Goal: Task Accomplishment & Management: Complete application form

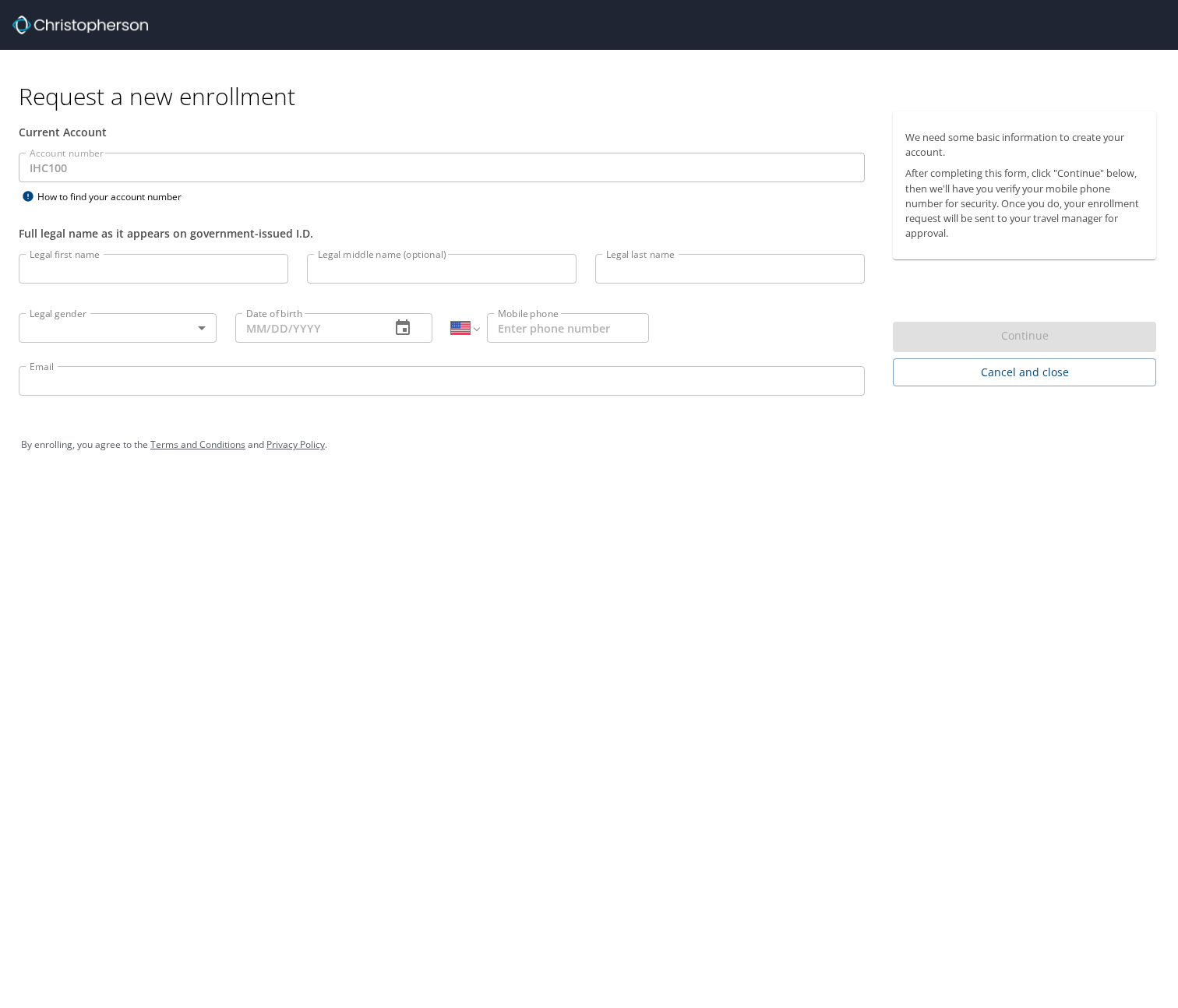
select select "US"
click at [191, 268] on input "Legal first name" at bounding box center [154, 269] width 270 height 29
type input "[PERSON_NAME]"
type input "M"
type input "[PERSON_NAME]"
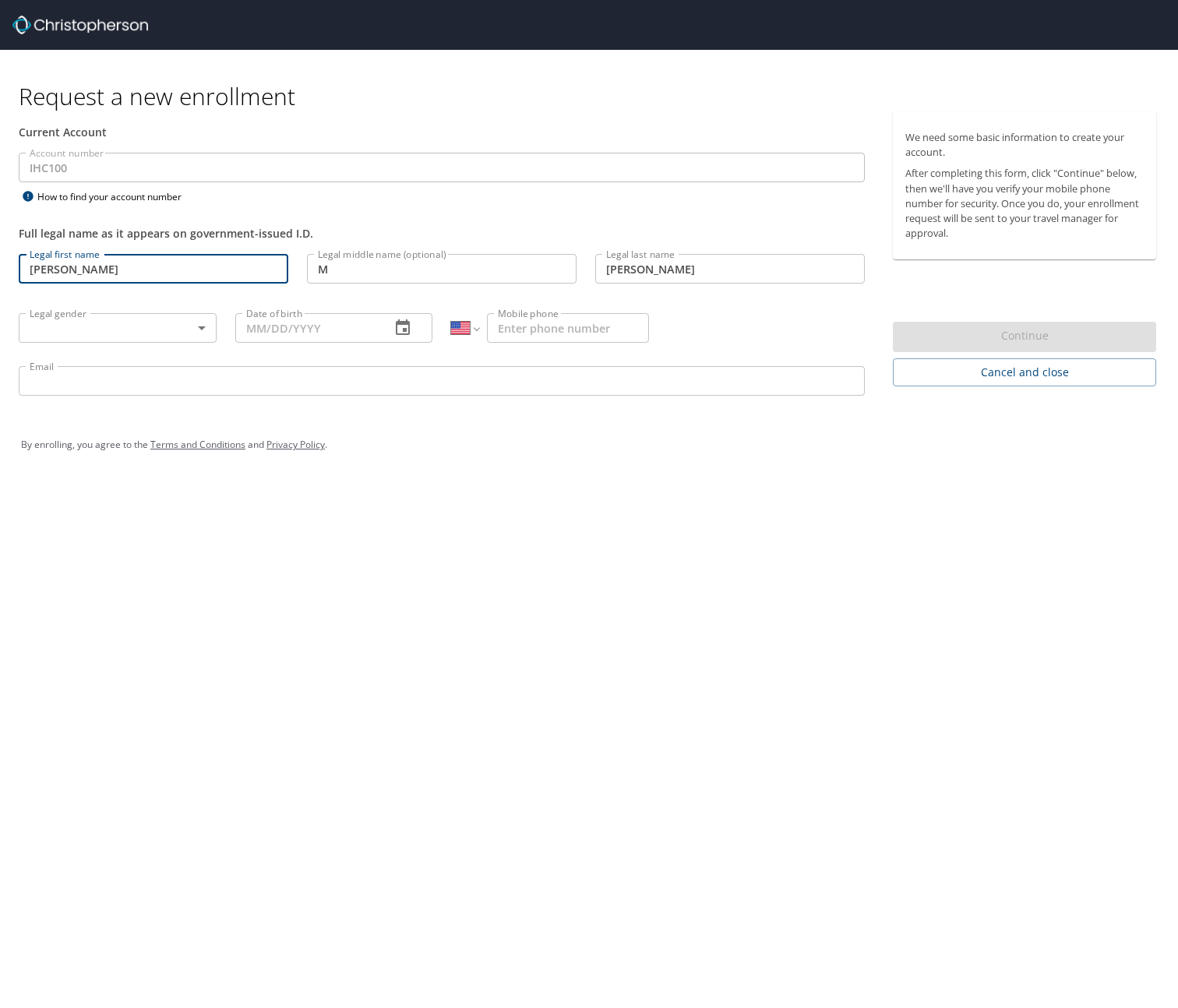
type input "[PHONE_NUMBER]"
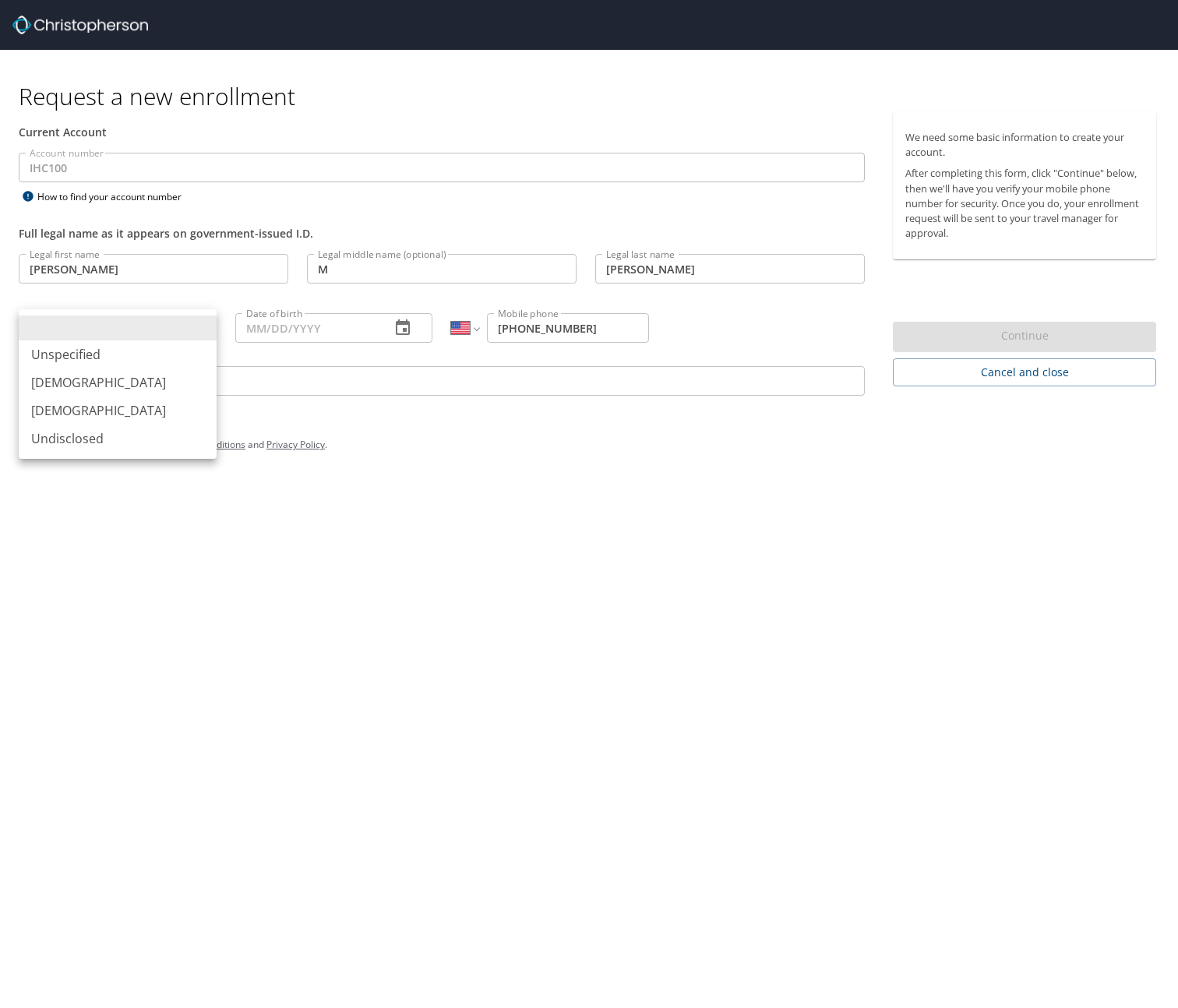
click at [209, 324] on body "Request a new enrollment Current Account Account number IHC100 Account number H…" at bounding box center [589, 504] width 1178 height 1008
click at [155, 385] on li "[DEMOGRAPHIC_DATA]" at bounding box center [118, 383] width 198 height 28
type input "[DEMOGRAPHIC_DATA]"
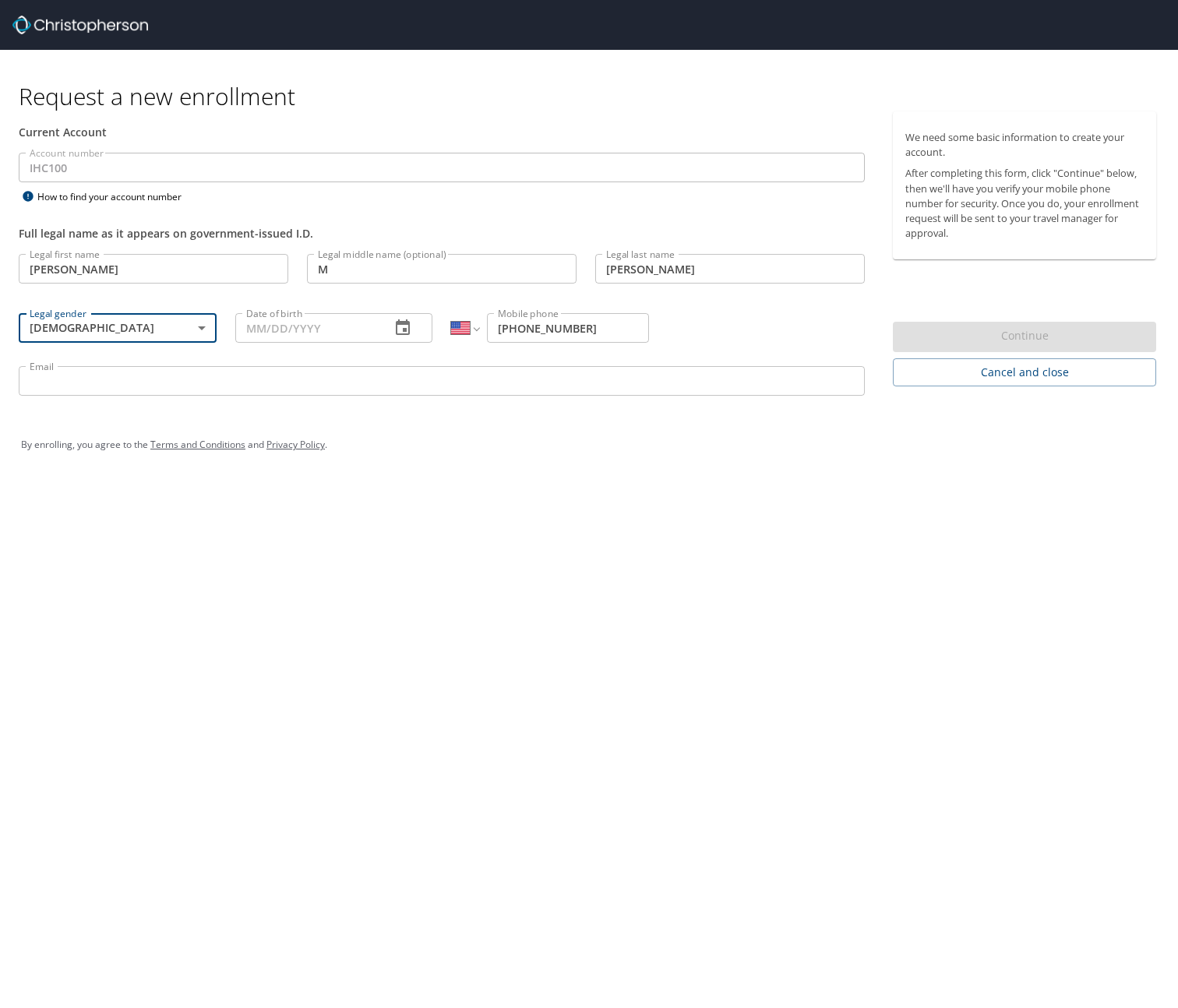
click at [307, 325] on input "Date of birth" at bounding box center [307, 327] width 143 height 29
type input "[DATE]"
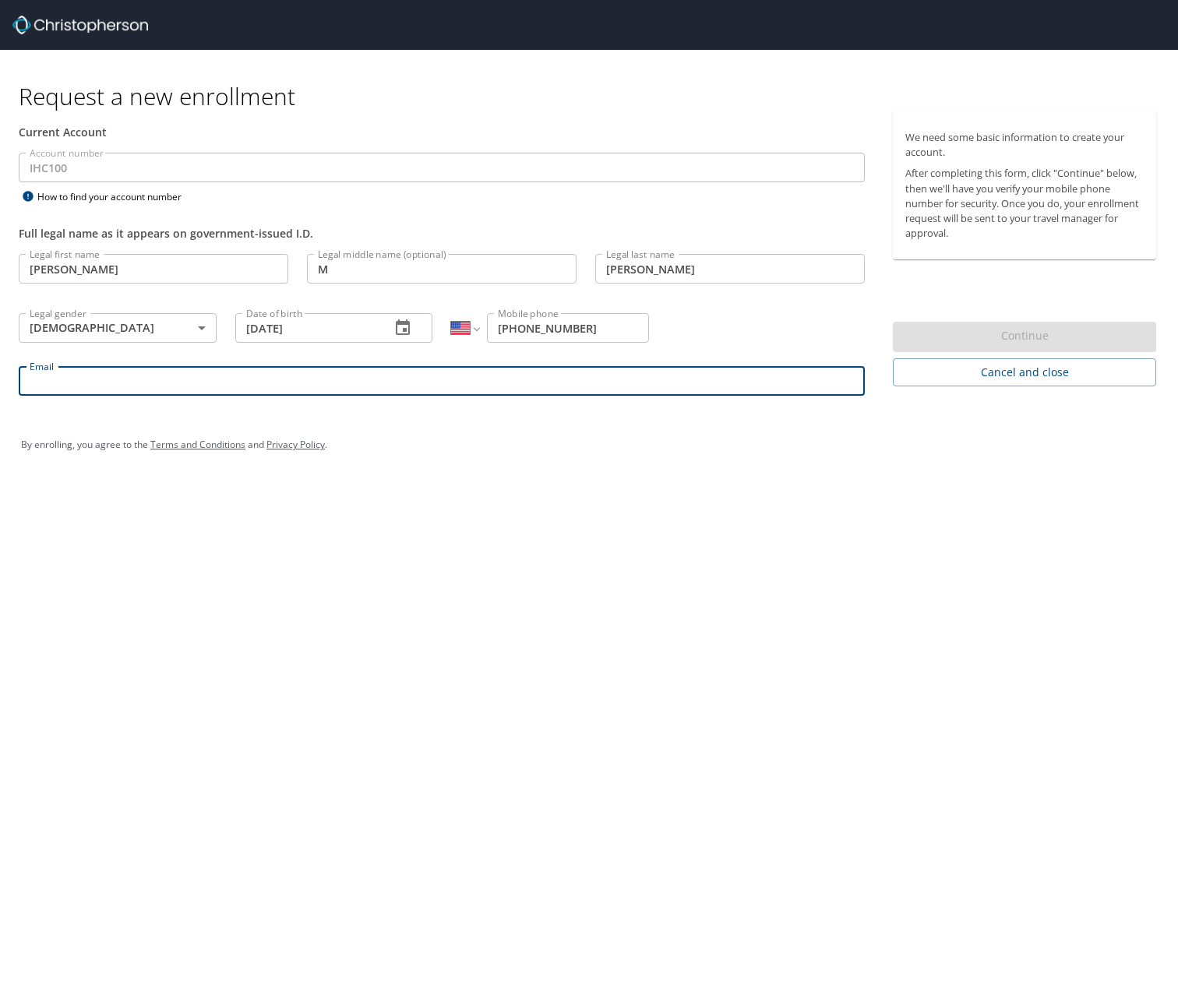
click at [350, 384] on input "Email" at bounding box center [442, 381] width 847 height 29
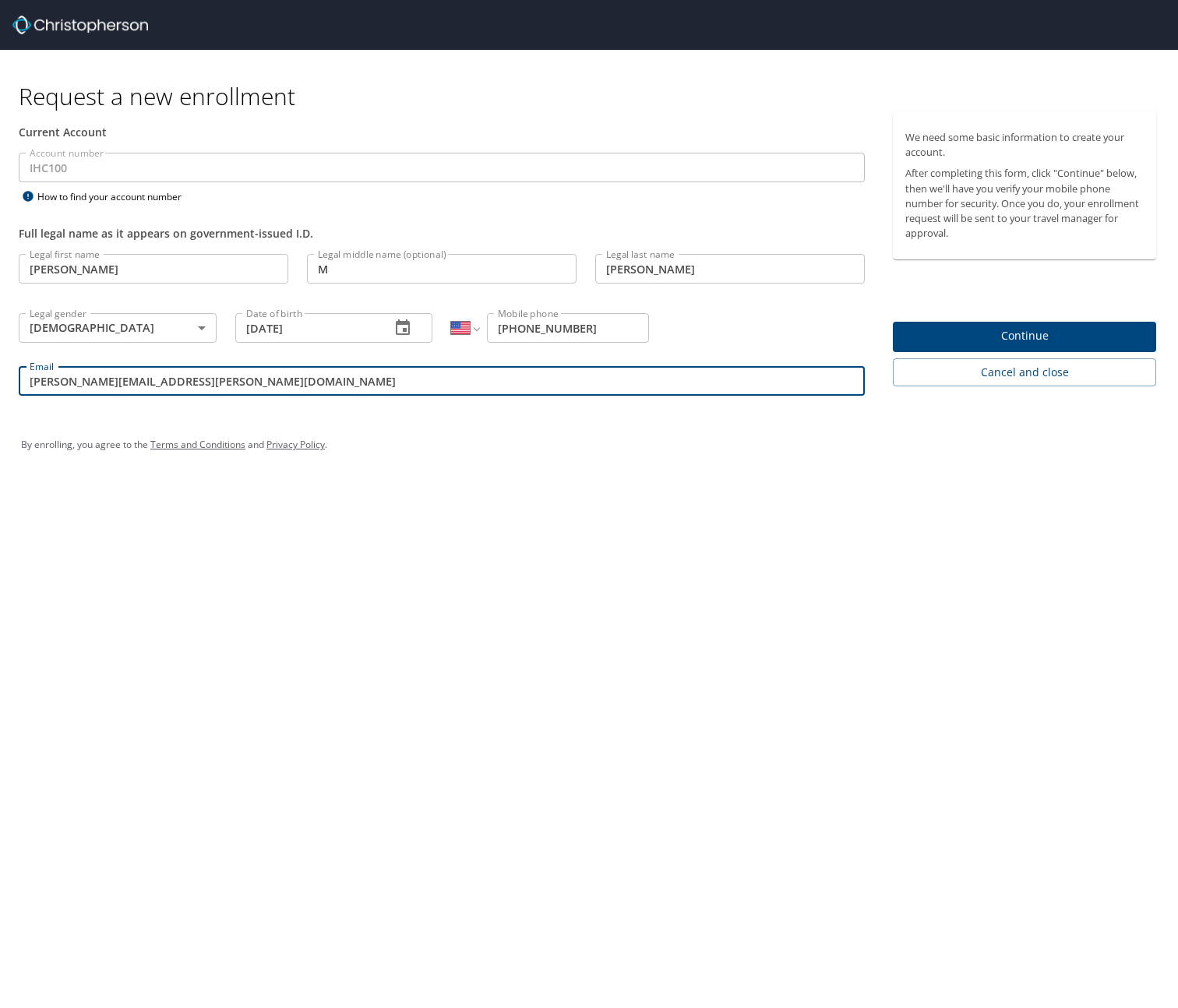
type input "[PERSON_NAME][EMAIL_ADDRESS][PERSON_NAME][DOMAIN_NAME]"
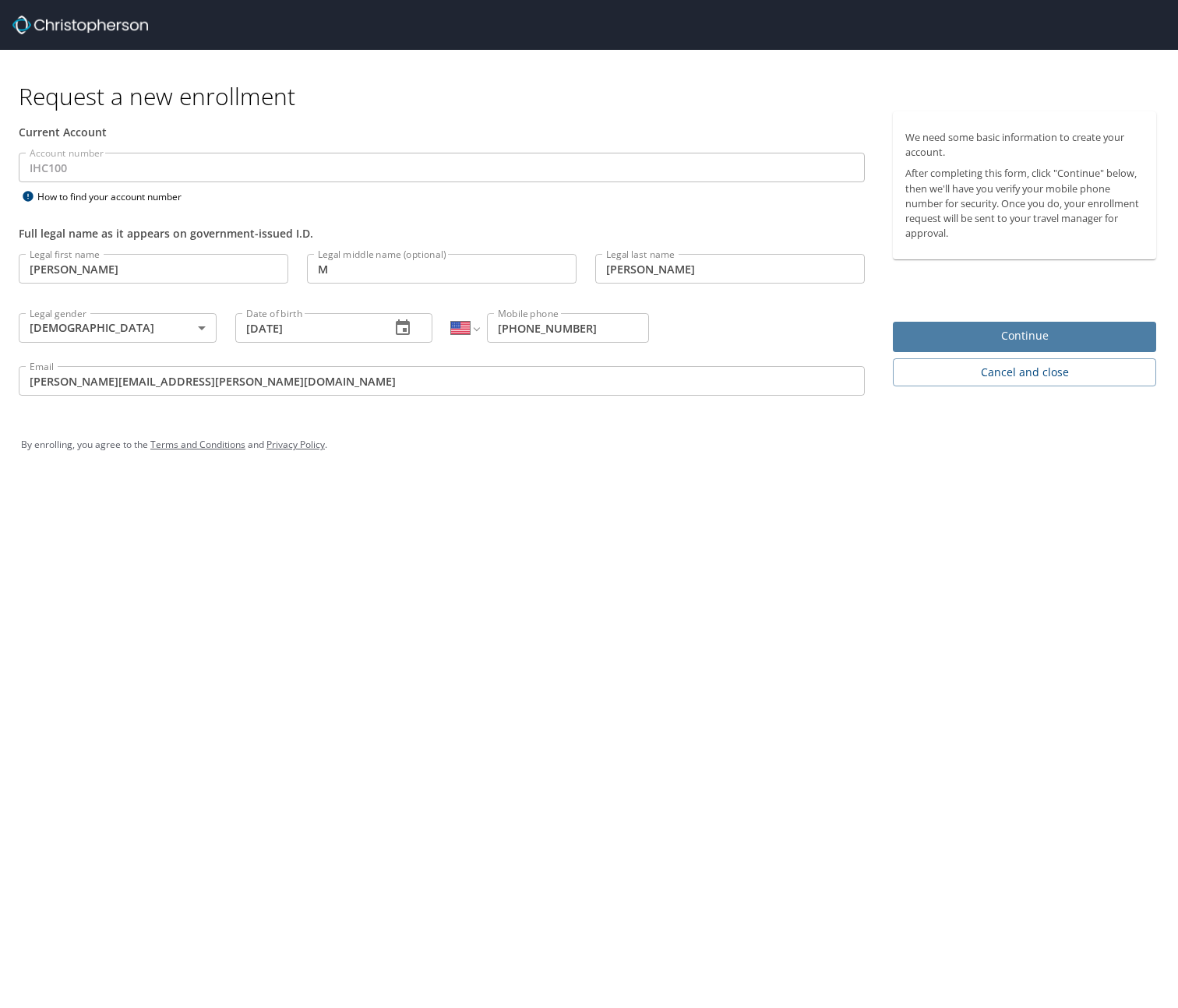
click at [1018, 336] on span "Continue" at bounding box center [1024, 336] width 238 height 20
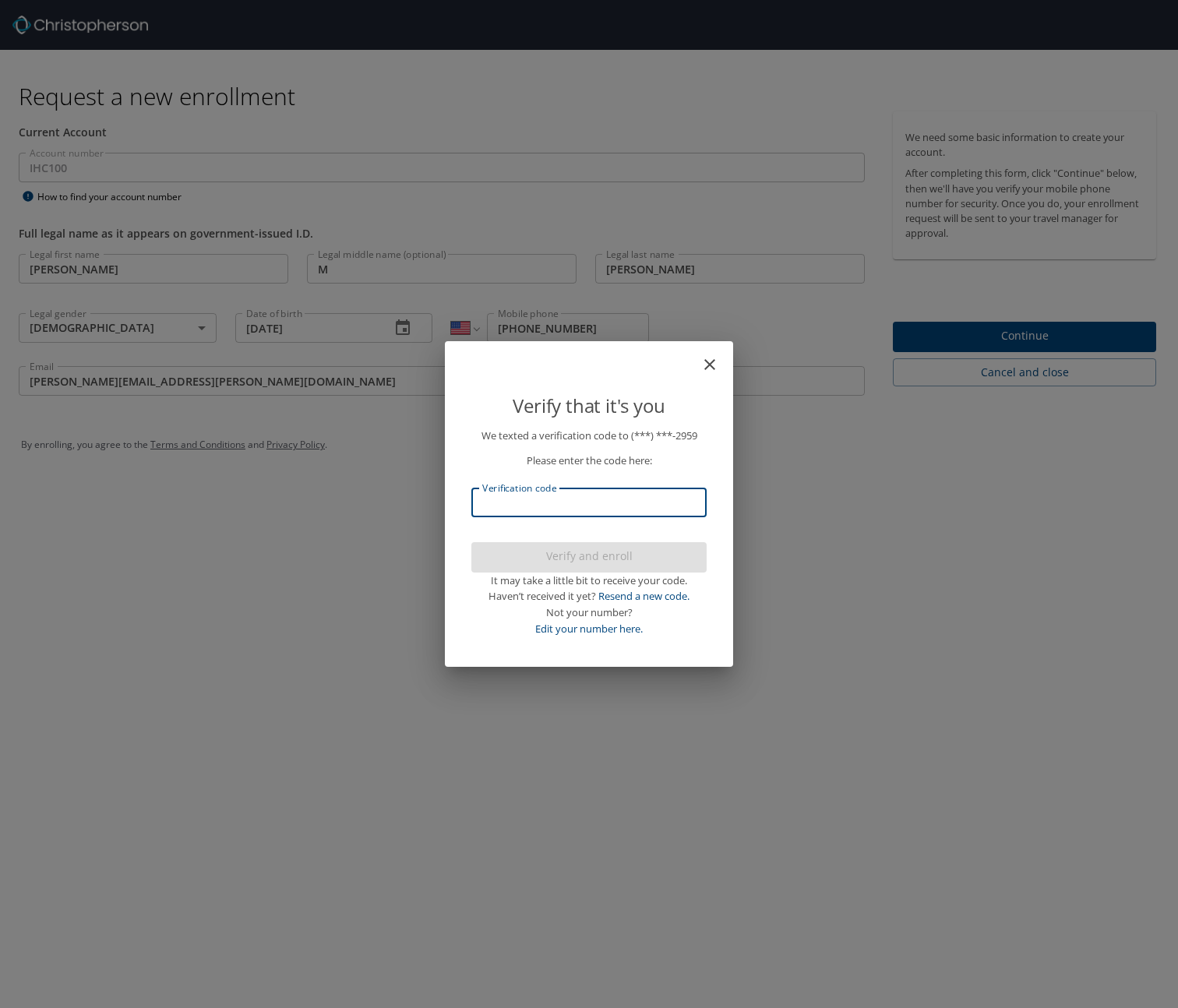
click at [605, 498] on input "Verification code" at bounding box center [589, 502] width 235 height 29
type input "557896"
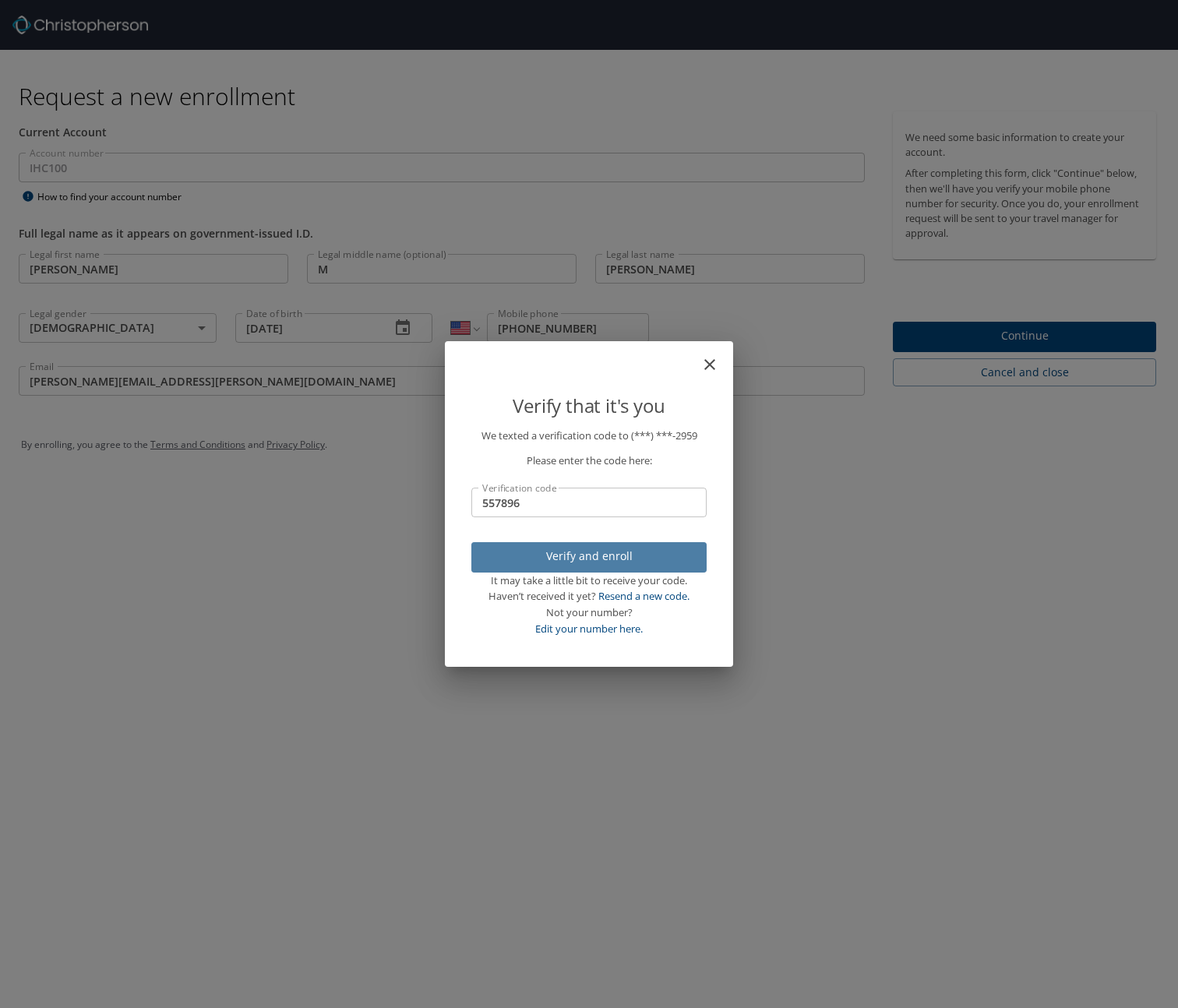
click at [605, 554] on span "Verify and enroll" at bounding box center [589, 556] width 211 height 20
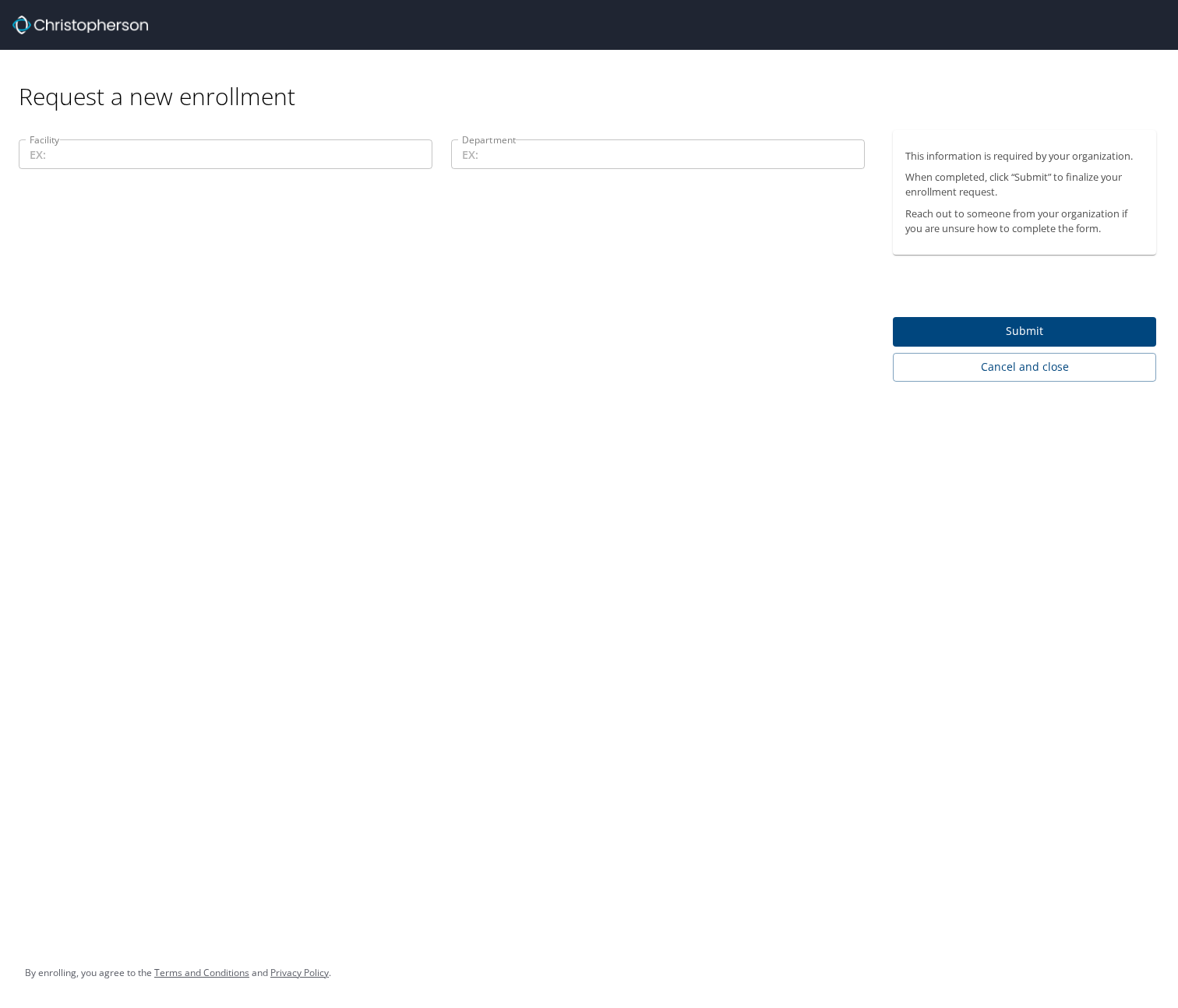
click at [259, 157] on input "Facility" at bounding box center [226, 154] width 414 height 29
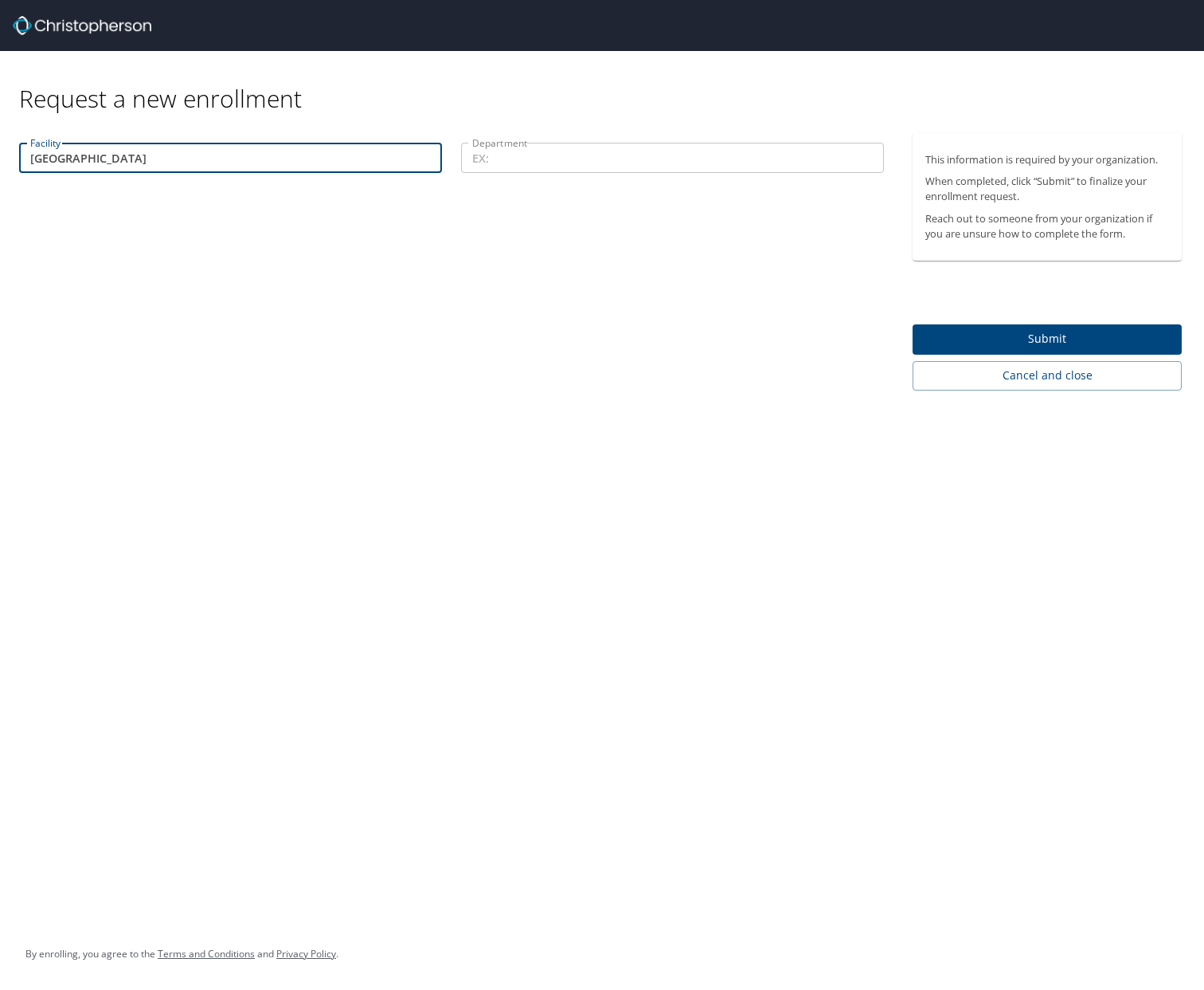
type input "[GEOGRAPHIC_DATA]"
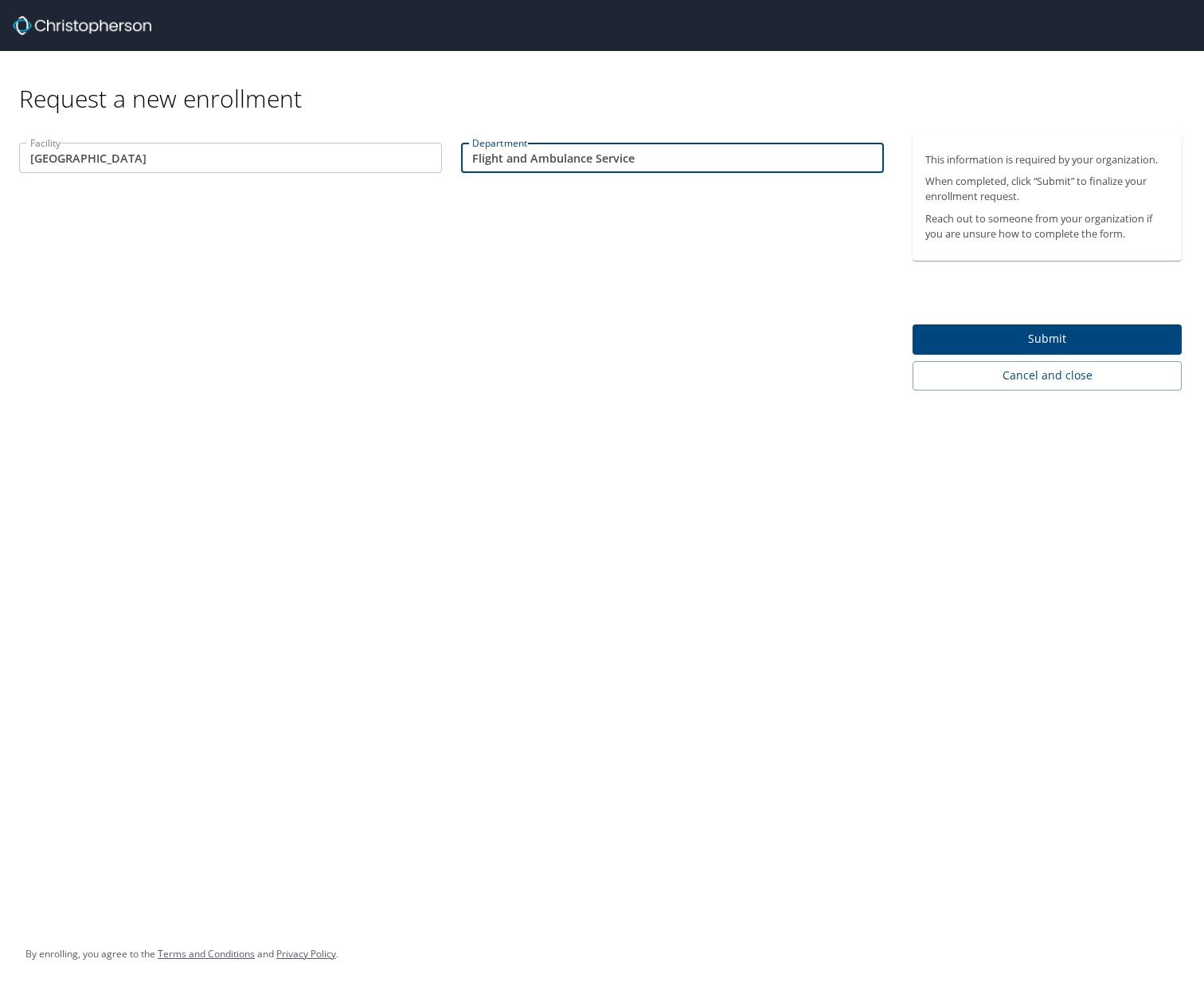
type input "Flight and Ambulance Services"
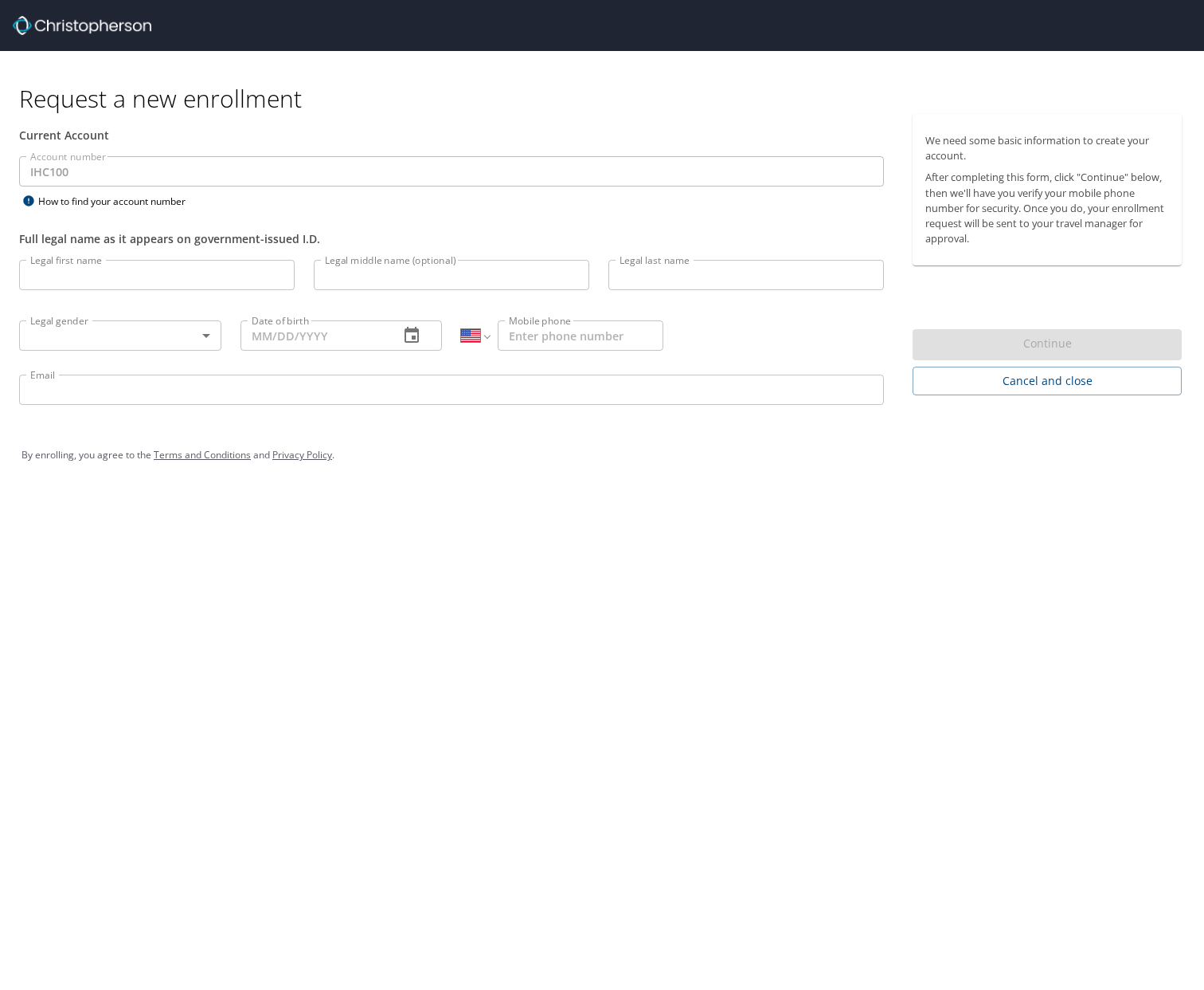
select select "US"
click at [197, 274] on input "Legal first name" at bounding box center [157, 275] width 276 height 30
type input "[PERSON_NAME]"
type input "M"
type input "[PERSON_NAME]"
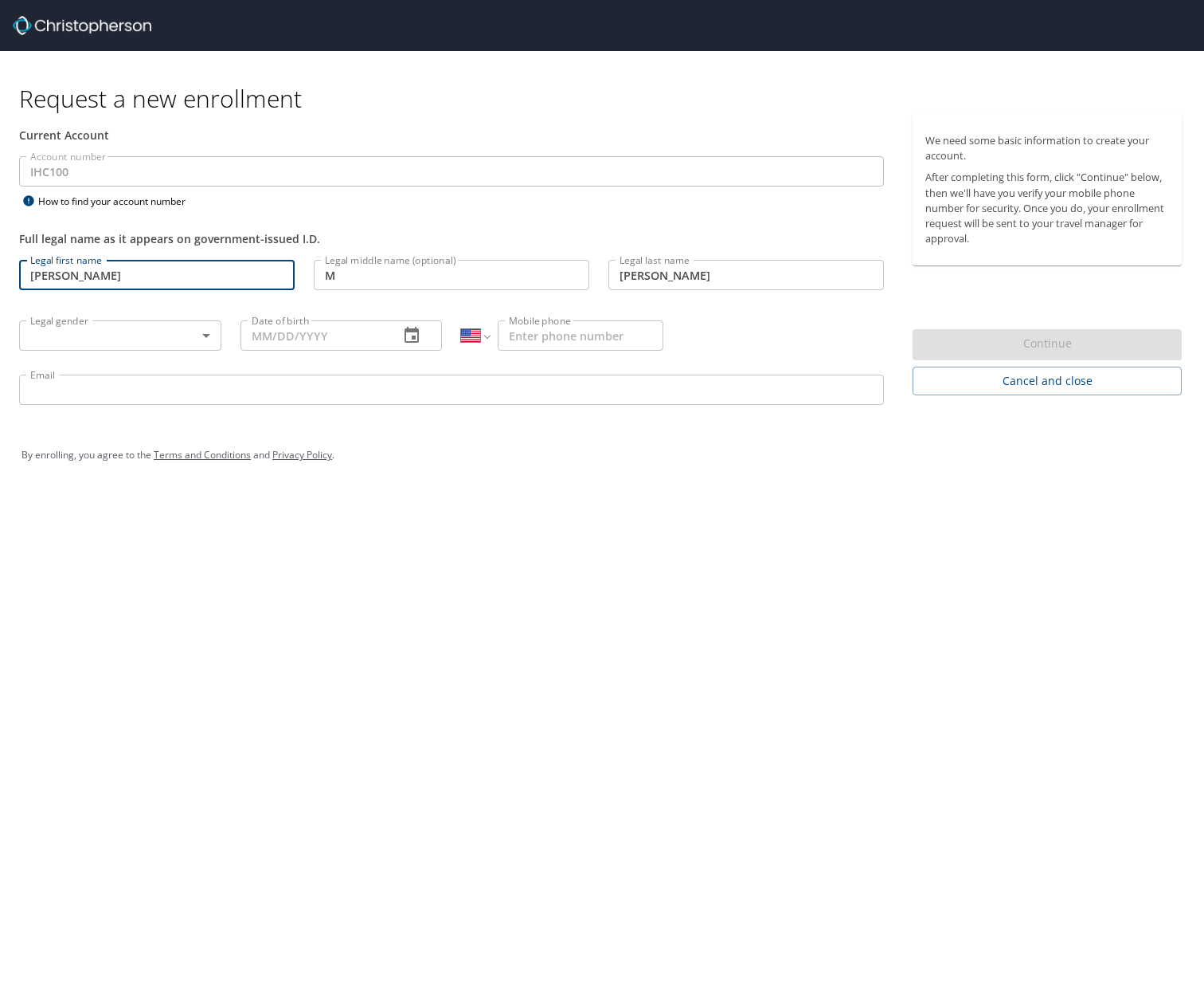
type input "[PHONE_NUMBER]"
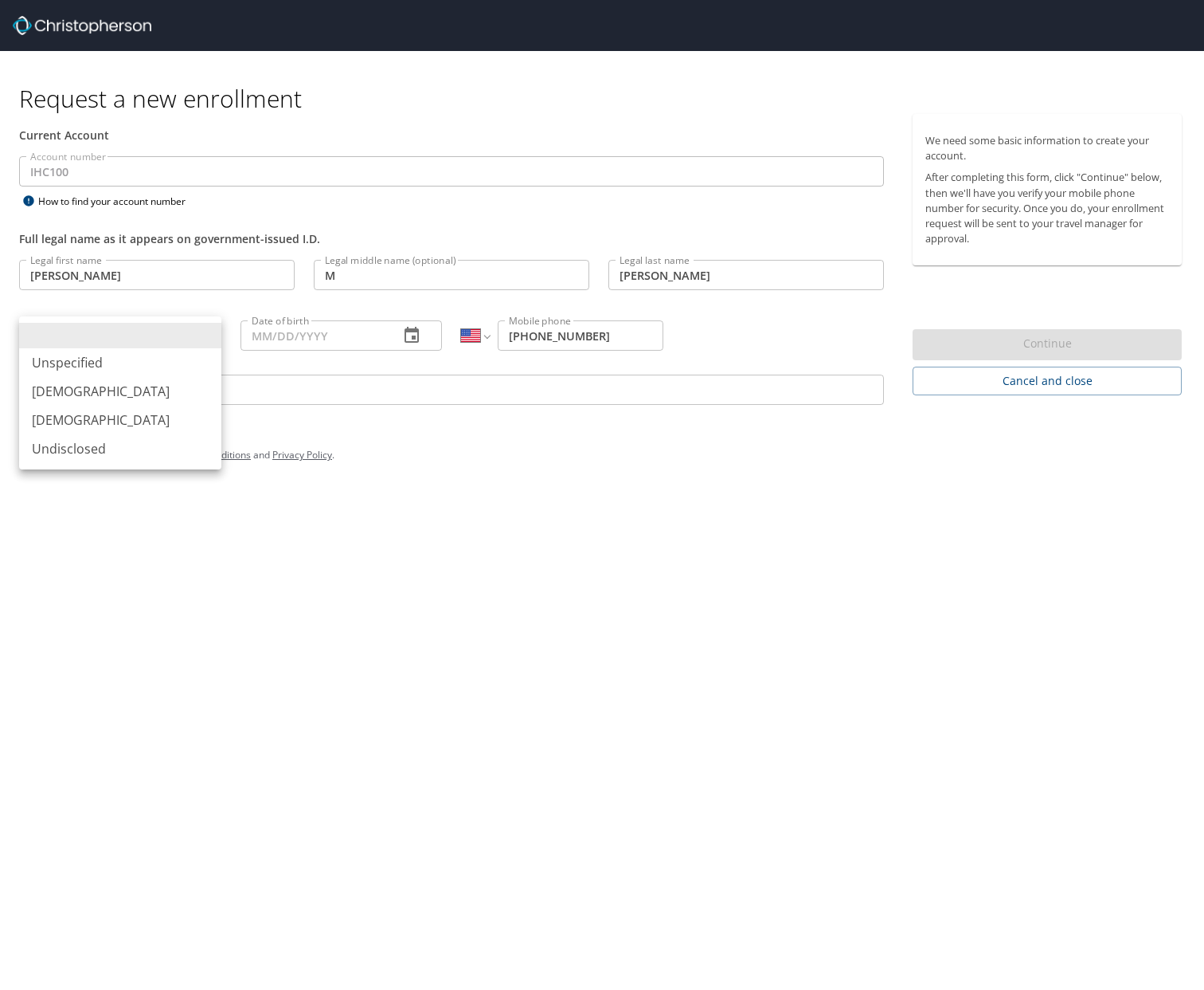
click at [168, 339] on body "Request a new enrollment Current Account Account number IHC100 Account number H…" at bounding box center [602, 495] width 1204 height 990
click at [176, 385] on li "[DEMOGRAPHIC_DATA]" at bounding box center [120, 391] width 203 height 29
type input "[DEMOGRAPHIC_DATA]"
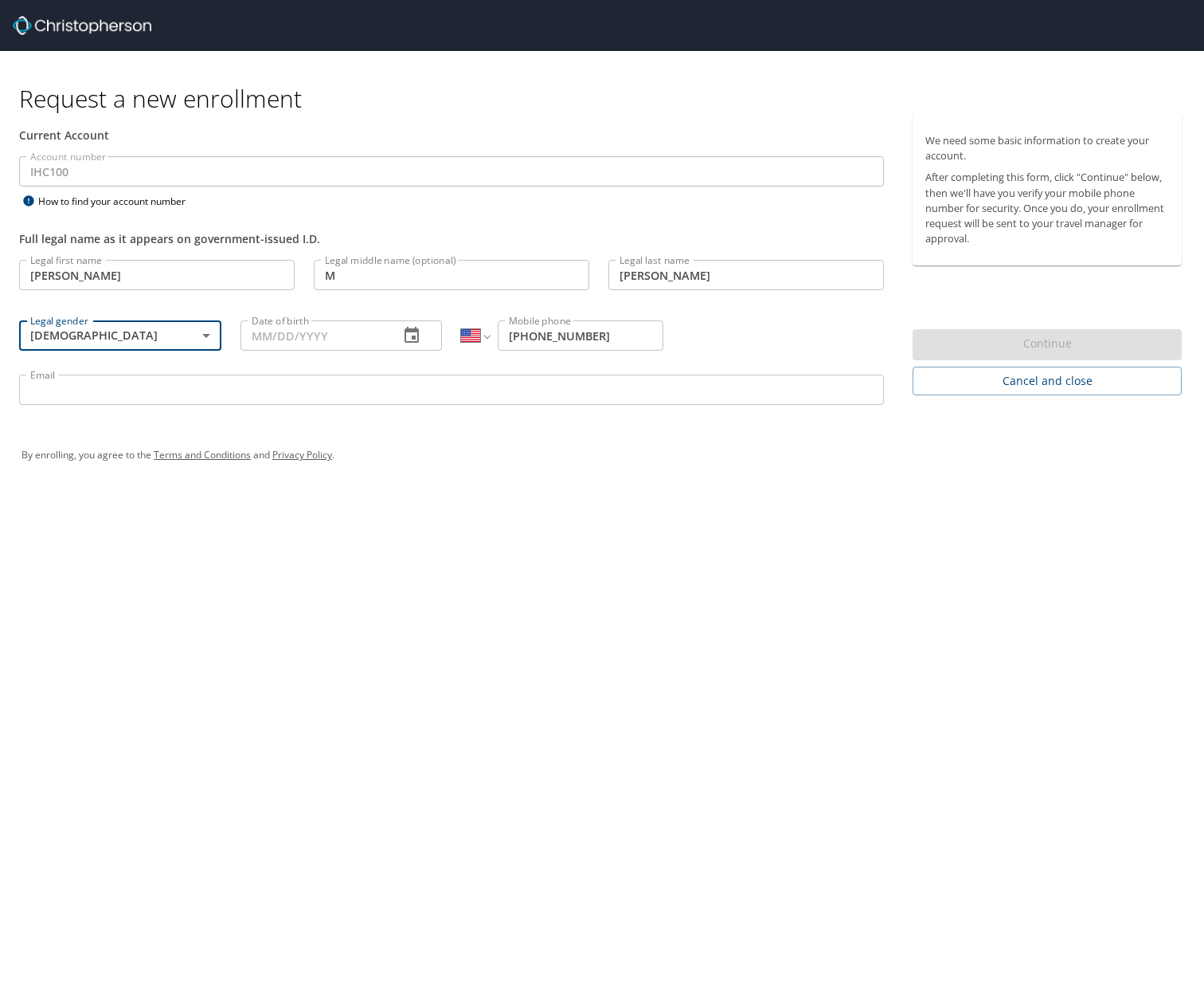
click at [345, 335] on input "Date of birth" at bounding box center [313, 335] width 146 height 30
type input "[DATE]"
click at [349, 390] on input "Email" at bounding box center [452, 389] width 865 height 30
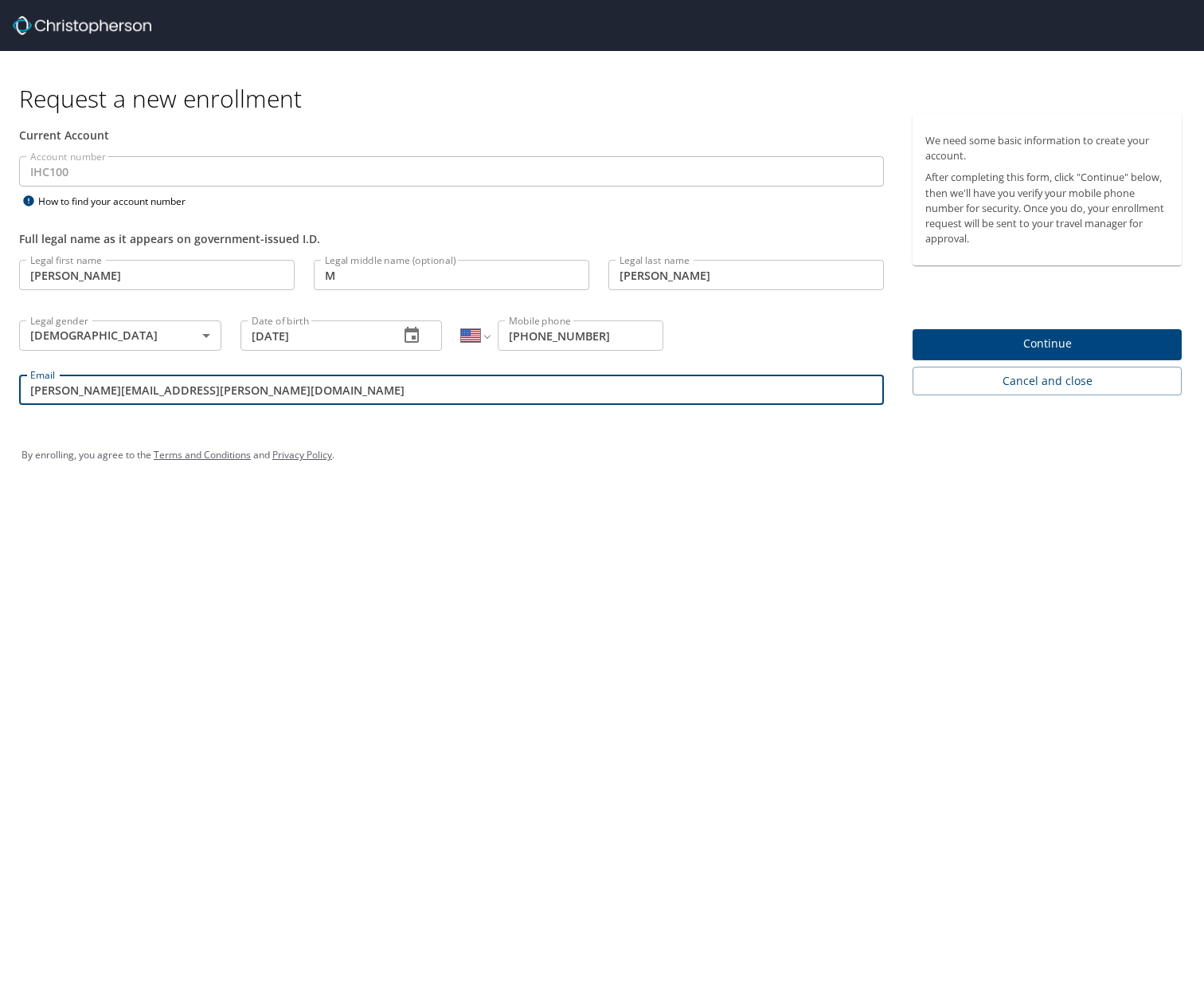
type input "Brian.stewart@imail2.org"
click at [992, 347] on span "Continue" at bounding box center [1047, 344] width 244 height 20
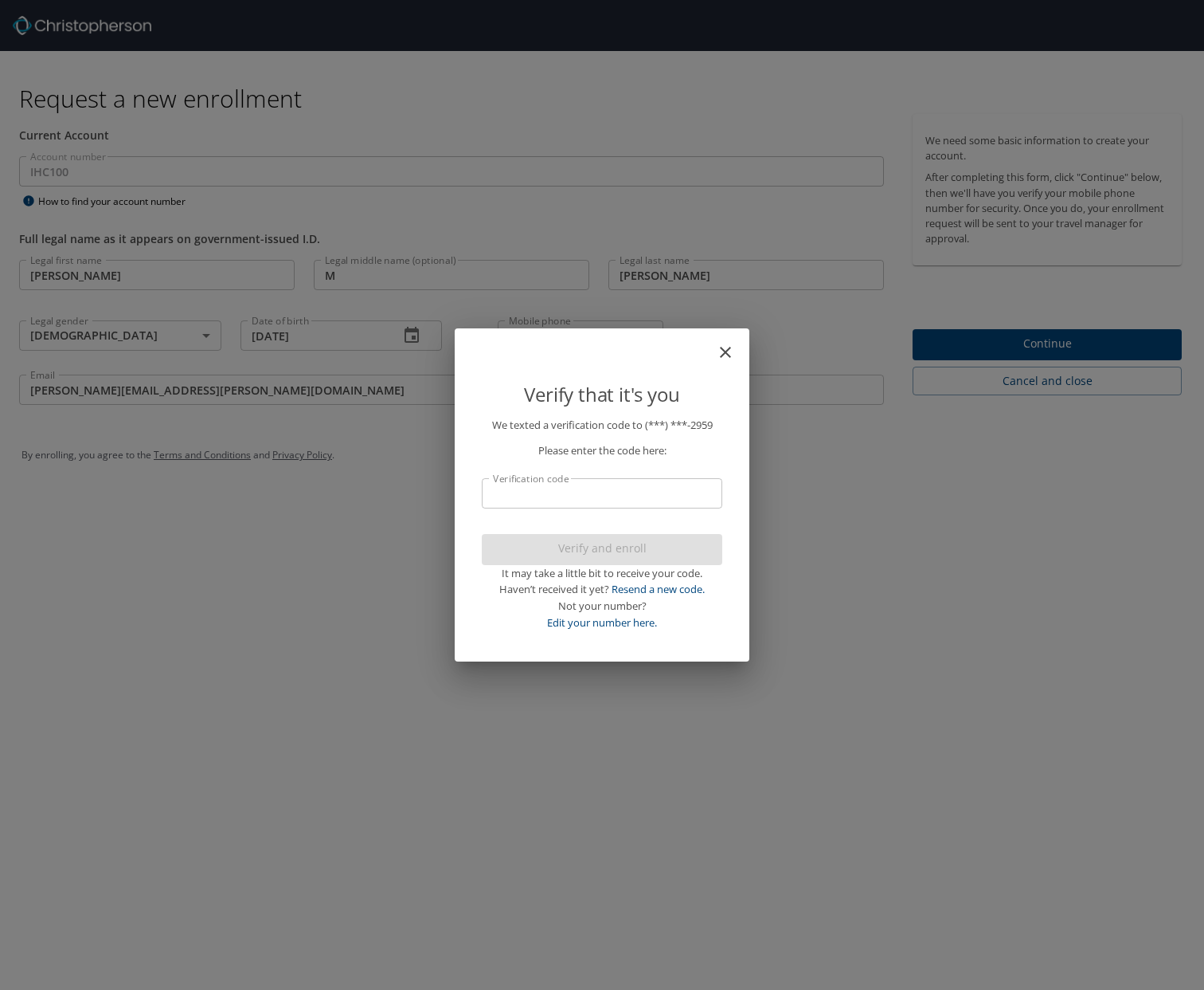
click at [632, 491] on input "Verification code" at bounding box center [602, 493] width 241 height 30
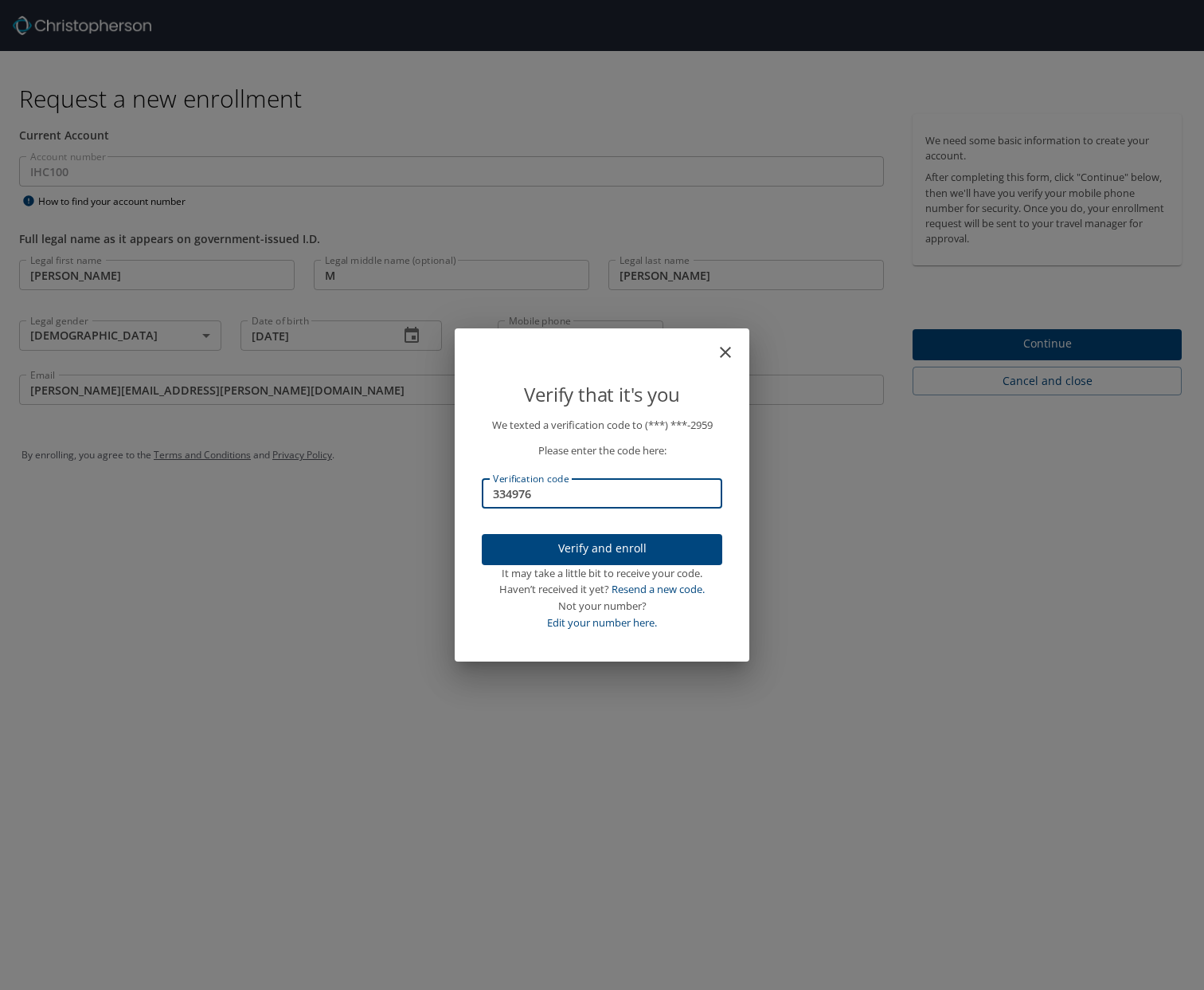
type input "334976"
click at [640, 548] on span "Verify and enroll" at bounding box center [602, 548] width 215 height 20
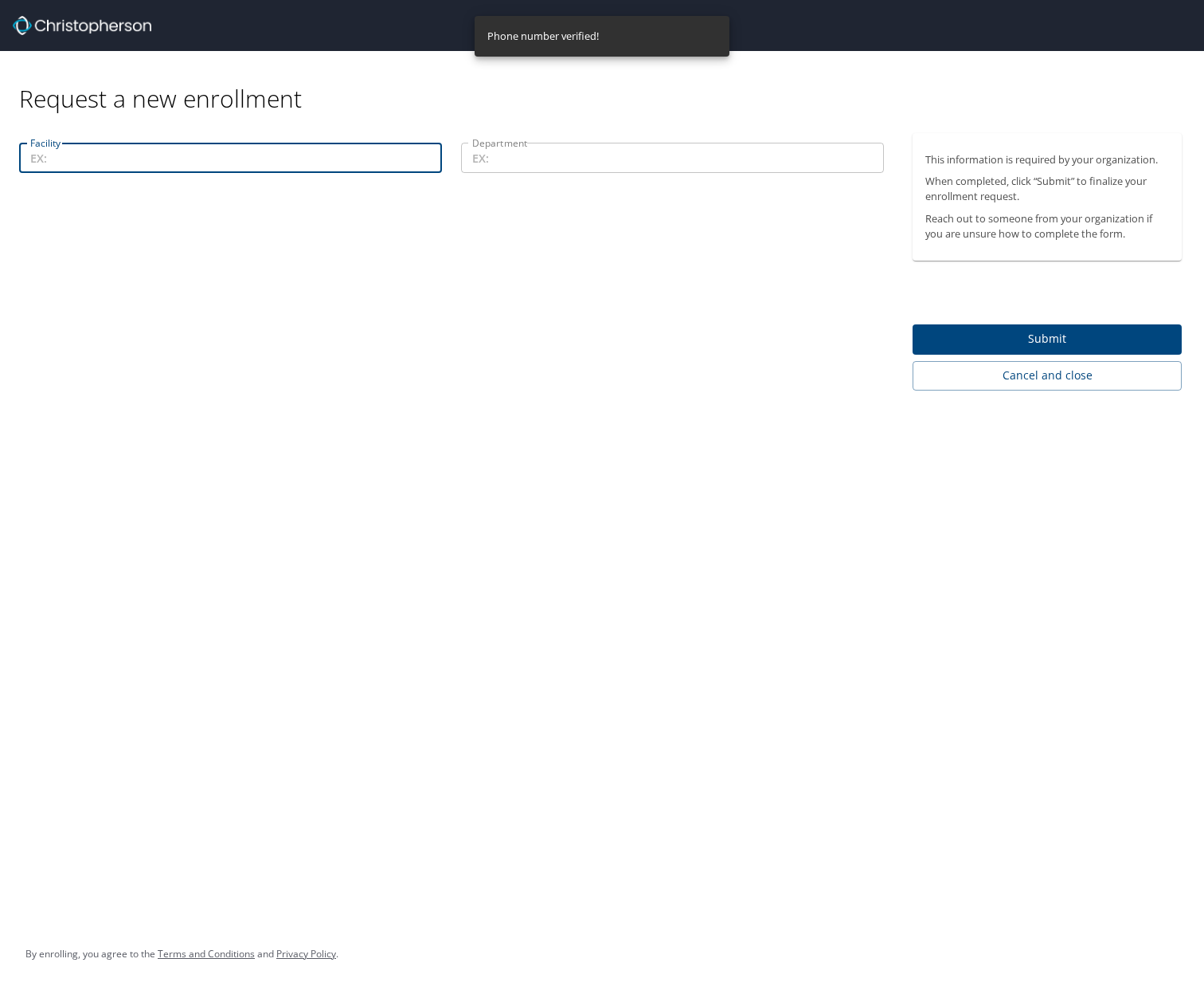
click at [300, 159] on input "Facility" at bounding box center [231, 157] width 423 height 30
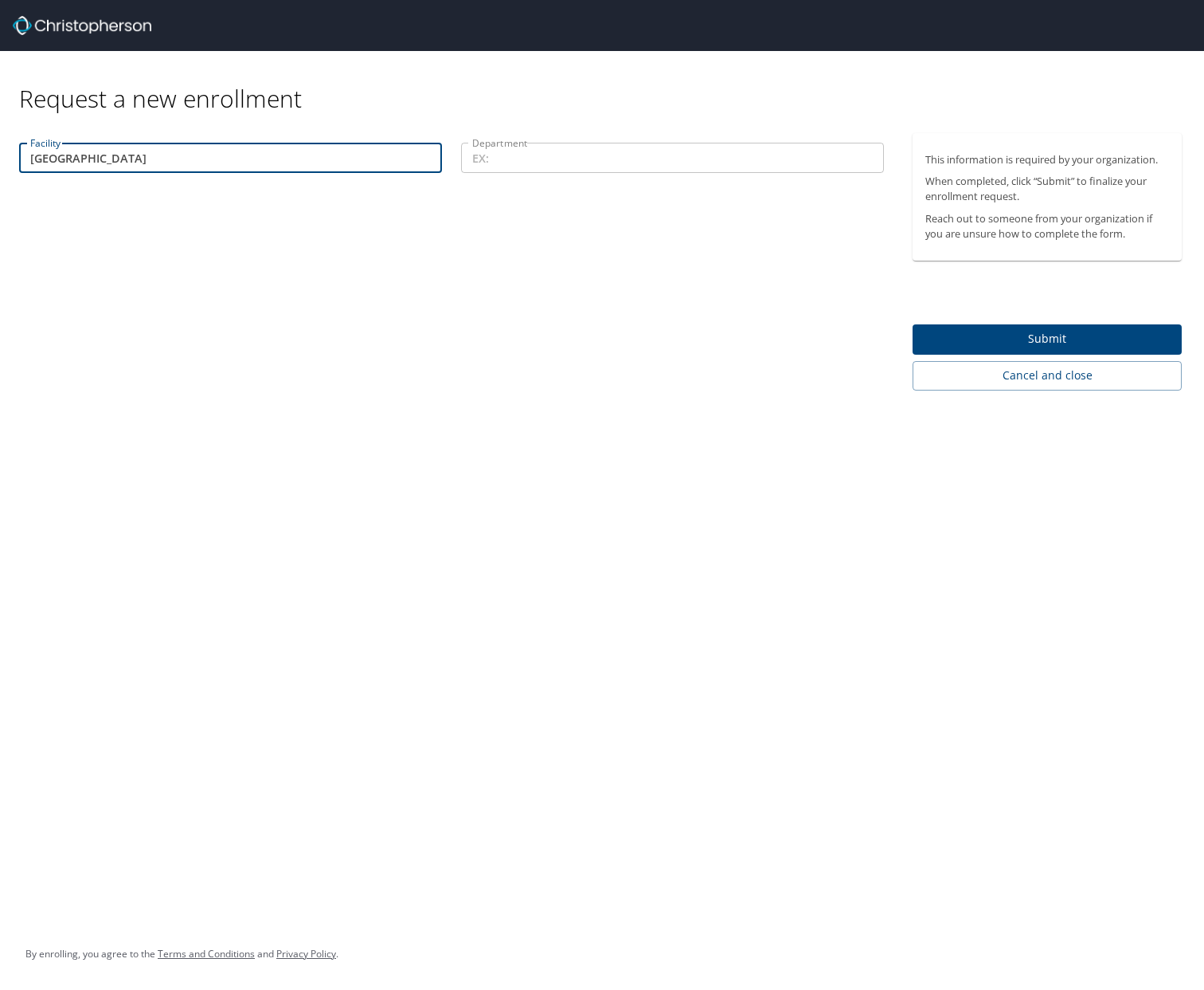
type input "[GEOGRAPHIC_DATA]"
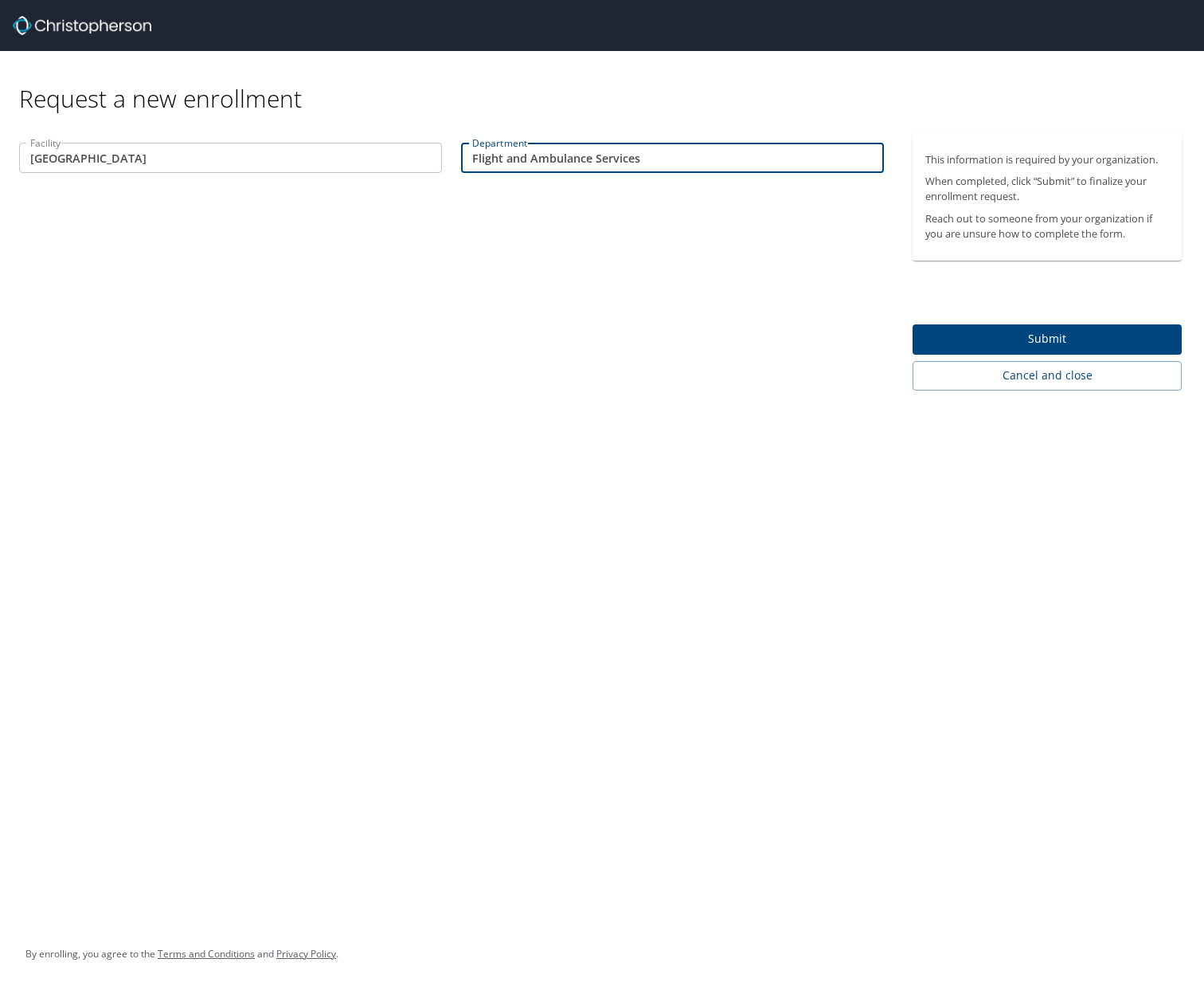
type input "Flight and Ambulance Services"
click at [991, 338] on span "Submit" at bounding box center [1047, 339] width 244 height 20
